Goal: Task Accomplishment & Management: Manage account settings

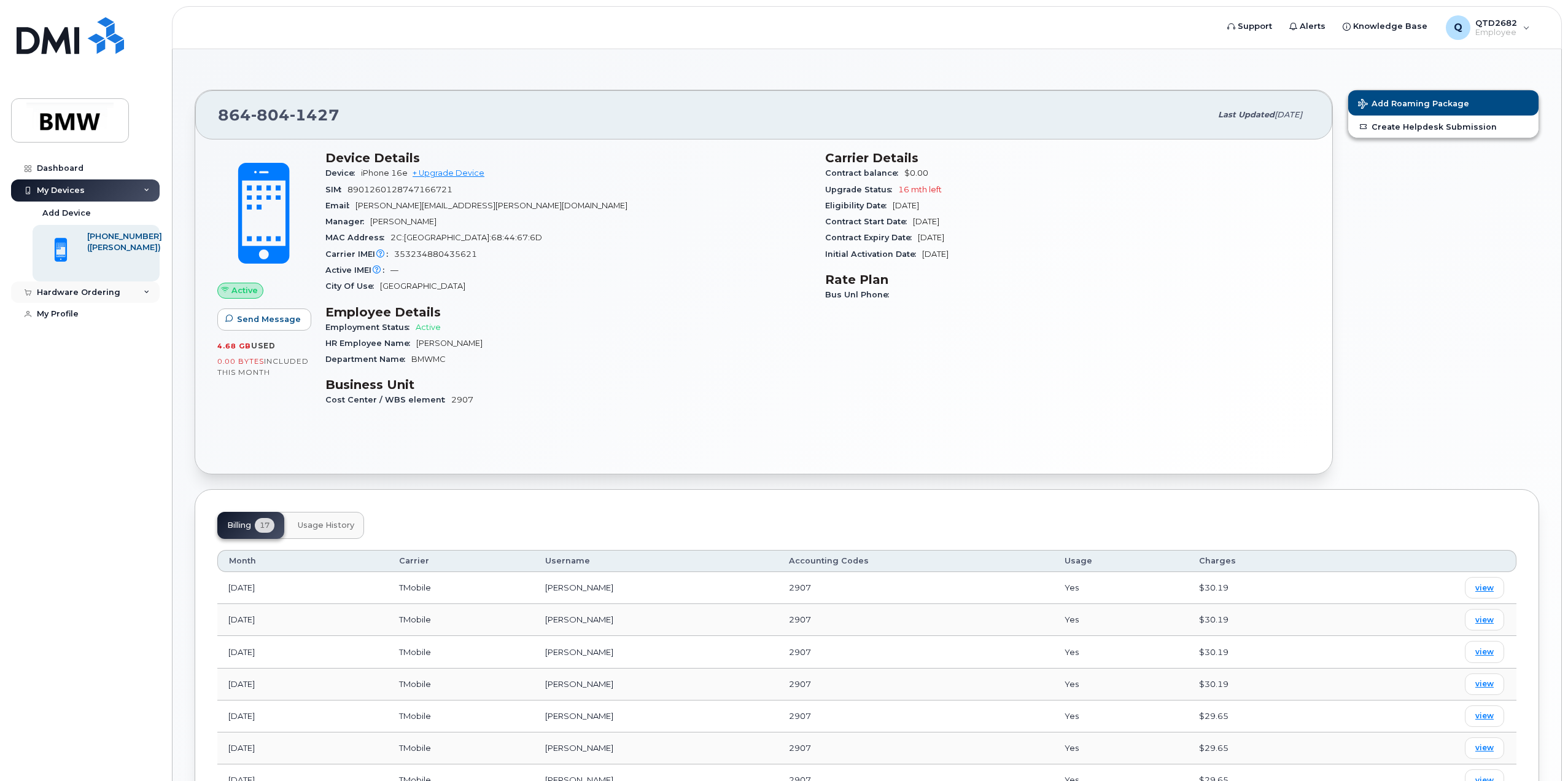
click at [112, 292] on div "Hardware Ordering" at bounding box center [79, 293] width 83 height 10
click at [96, 312] on link "My Orders" at bounding box center [95, 314] width 127 height 24
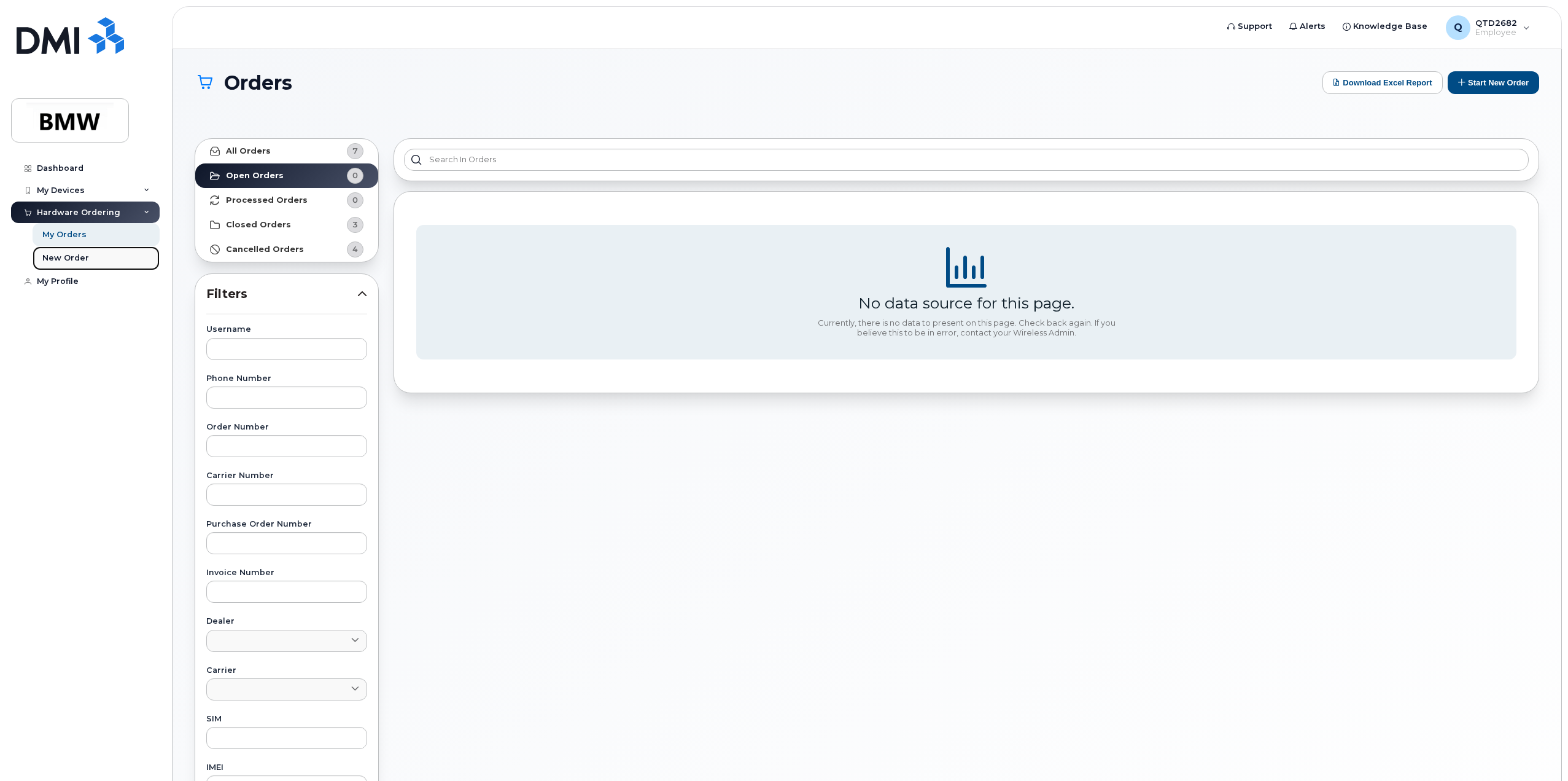
click at [81, 256] on div "New Order" at bounding box center [66, 257] width 47 height 11
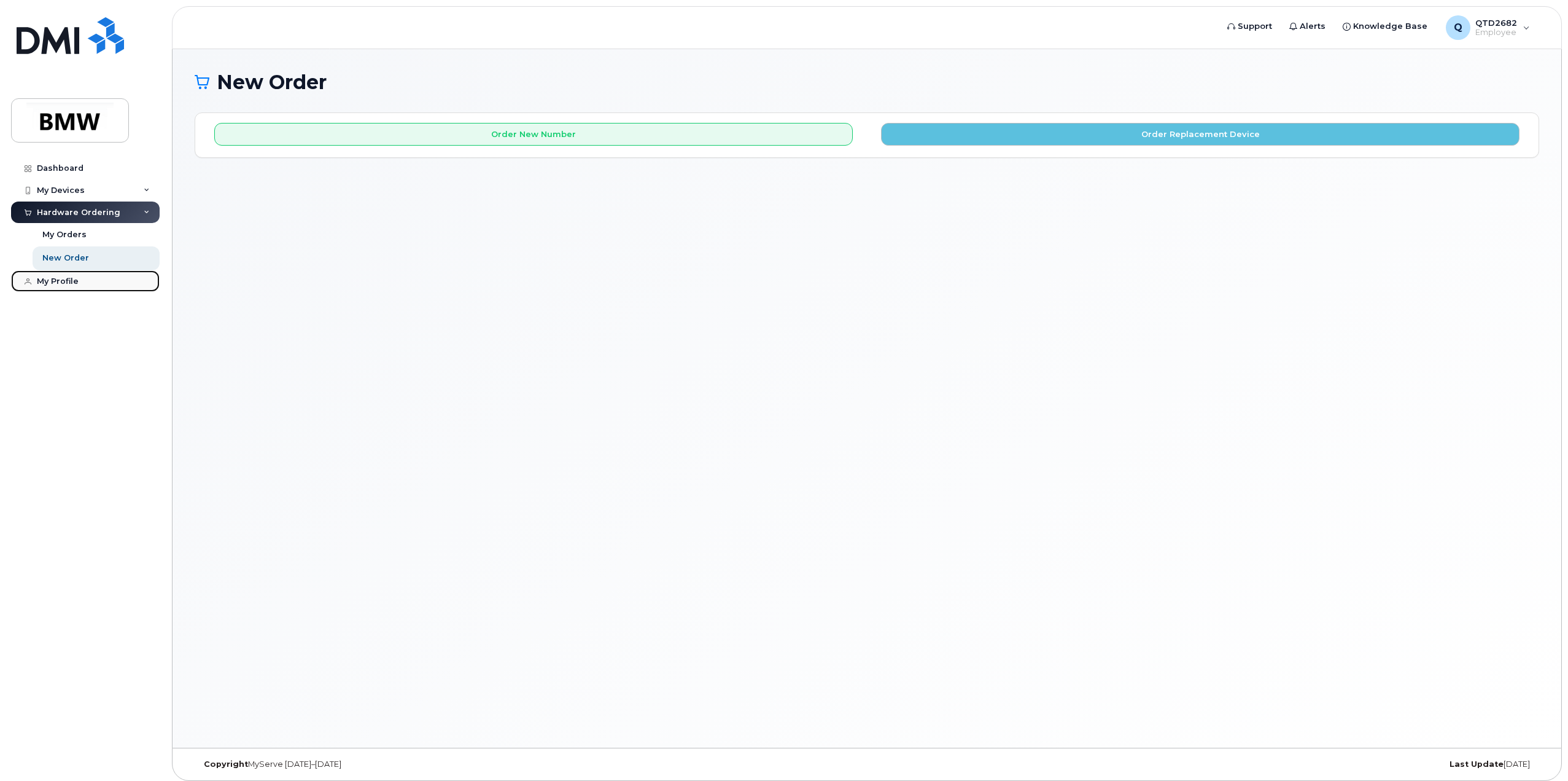
click at [82, 273] on link "My Profile" at bounding box center [84, 281] width 148 height 23
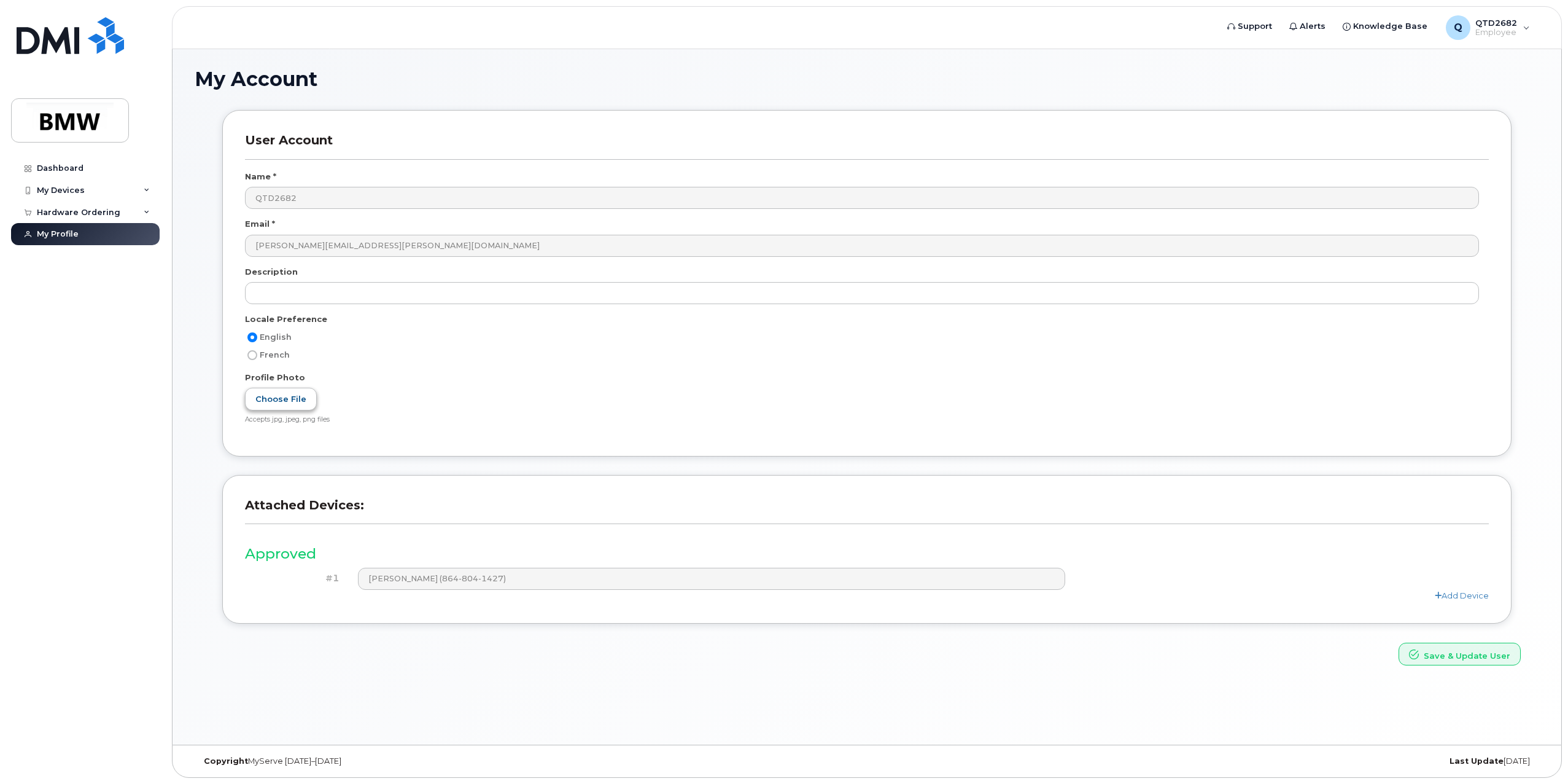
scroll to position [6, 0]
click at [67, 163] on div "Dashboard" at bounding box center [61, 168] width 47 height 10
